Goal: Task Accomplishment & Management: Manage account settings

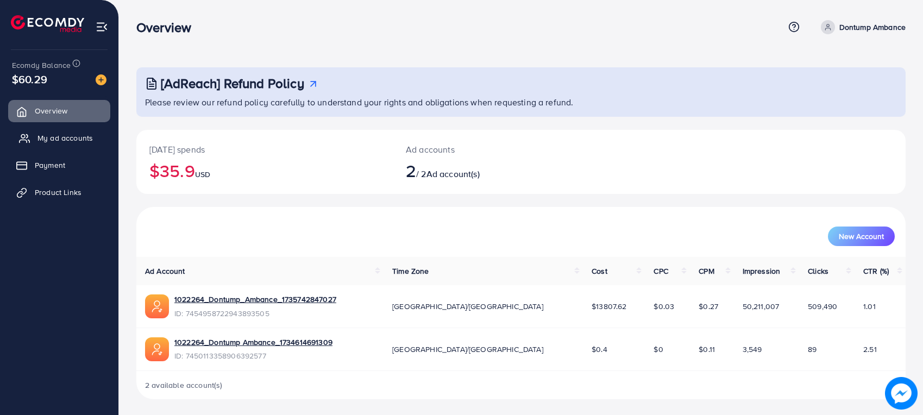
click at [80, 134] on span "My ad accounts" at bounding box center [64, 138] width 55 height 11
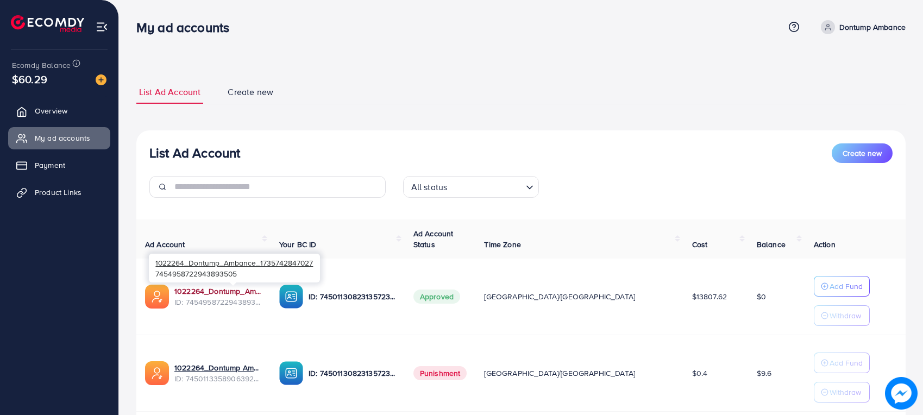
click at [262, 292] on link "1022264_Dontump_Ambance_1735742847027" at bounding box center [217, 291] width 87 height 11
